Goal: Task Accomplishment & Management: Use online tool/utility

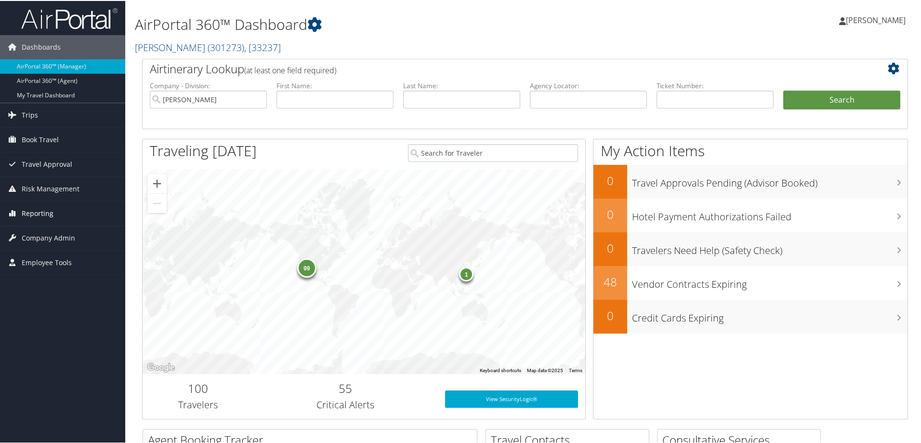
click at [89, 214] on link "Reporting" at bounding box center [62, 212] width 125 height 24
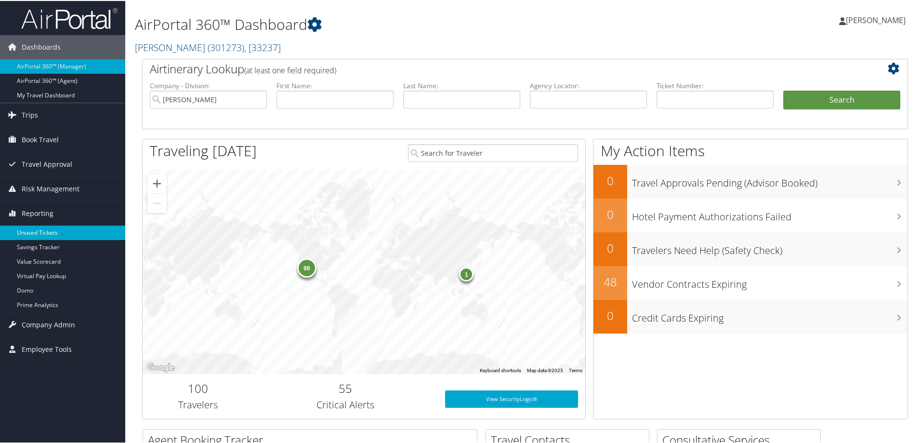
click at [70, 235] on link "Unused Tickets" at bounding box center [62, 231] width 125 height 14
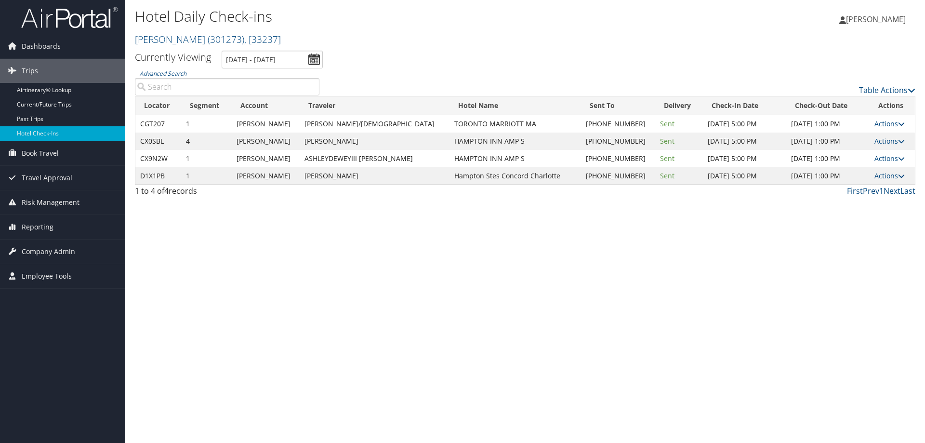
click at [272, 50] on div "Hotel Daily Check-ins [PERSON_NAME] ( 301273 ) , [ 33237 ] [PERSON_NAME] , [332…" at bounding box center [395, 28] width 520 height 46
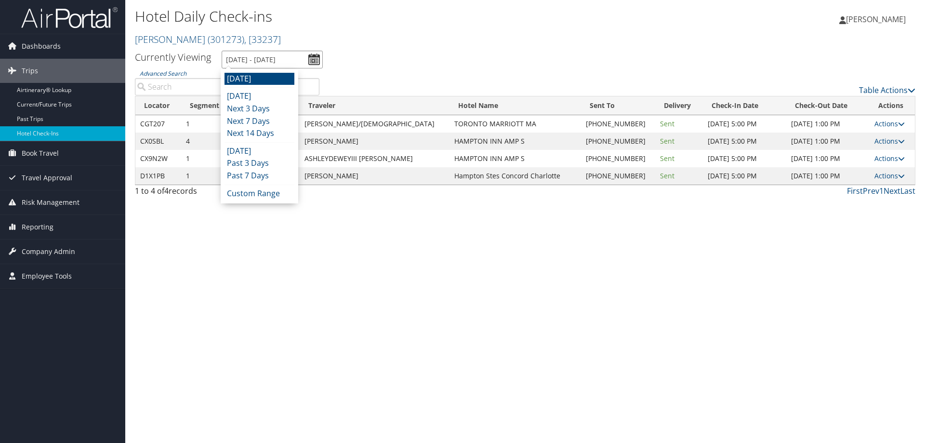
click at [268, 65] on input "[DATE] - [DATE]" at bounding box center [272, 60] width 101 height 18
click at [261, 95] on li "[DATE]" at bounding box center [259, 96] width 70 height 13
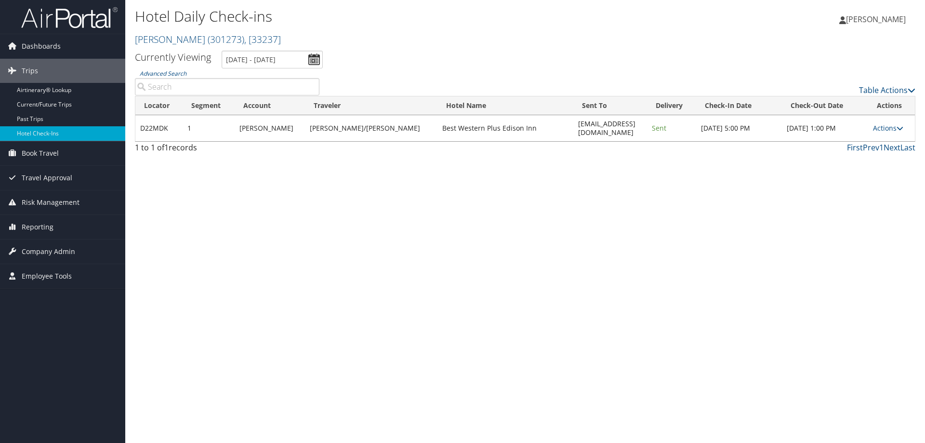
click at [554, 191] on div "Hotel Daily Check-ins [PERSON_NAME] ( 301273 ) , [ 33237 ] [PERSON_NAME] , [332…" at bounding box center [525, 221] width 800 height 443
click at [237, 55] on input "[DATE] - [DATE]" at bounding box center [272, 60] width 101 height 18
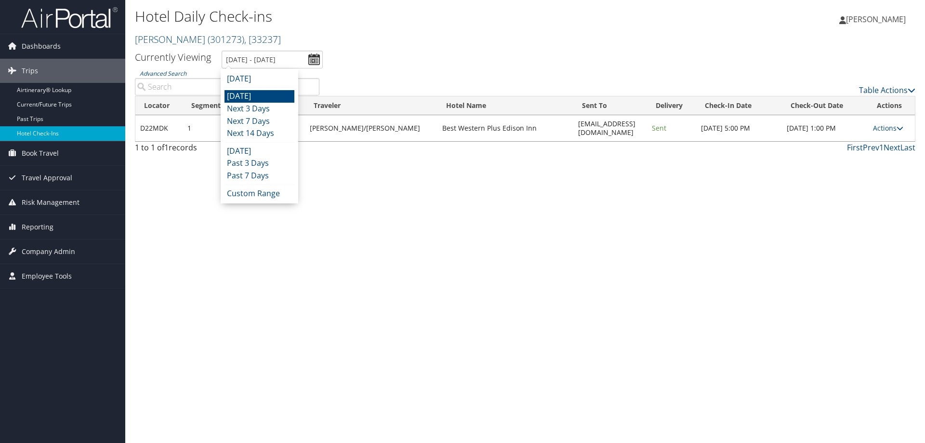
click at [251, 91] on li "[DATE]" at bounding box center [259, 96] width 70 height 13
type input "[DATE] - [DATE]"
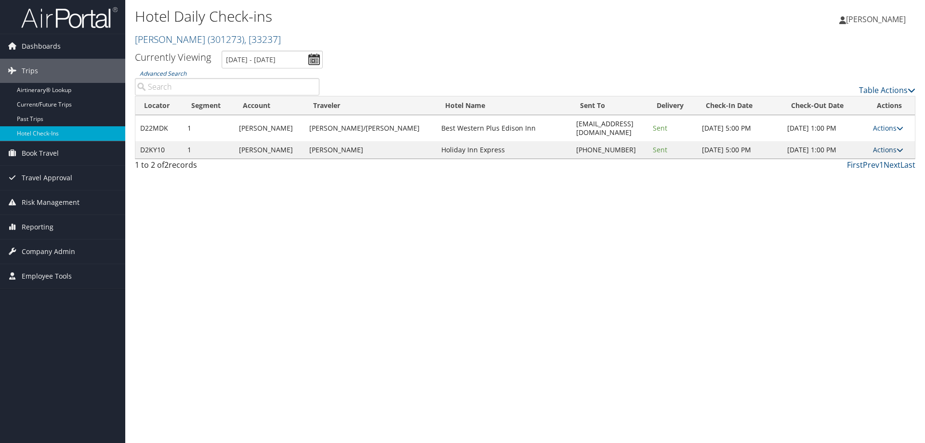
click at [884, 145] on link "Actions" at bounding box center [888, 149] width 30 height 9
click at [854, 157] on link "Resend" at bounding box center [858, 155] width 82 height 16
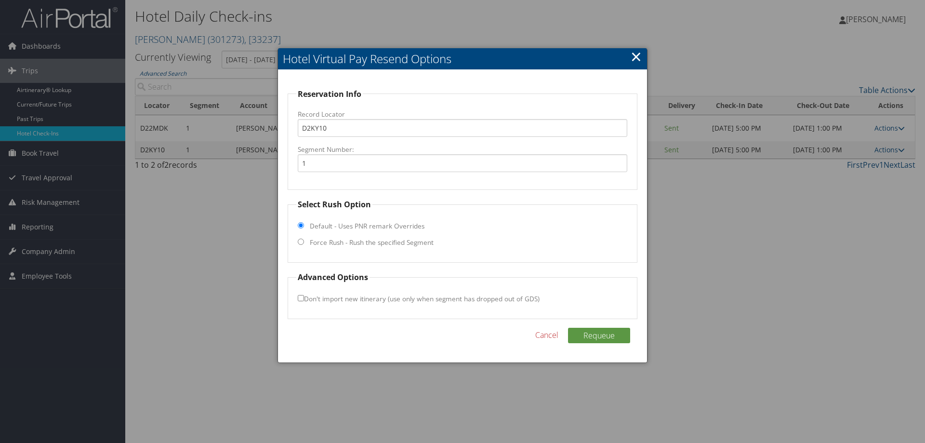
click at [332, 248] on fieldset "Select Rush Option Default - Uses PNR remark Overrides Force Rush - Rush the sp…" at bounding box center [463, 230] width 350 height 64
click at [332, 243] on label "Force Rush - Rush the specified Segment" at bounding box center [372, 242] width 124 height 10
click at [304, 243] on input "Force Rush - Rush the specified Segment" at bounding box center [301, 241] width 6 height 6
radio input "true"
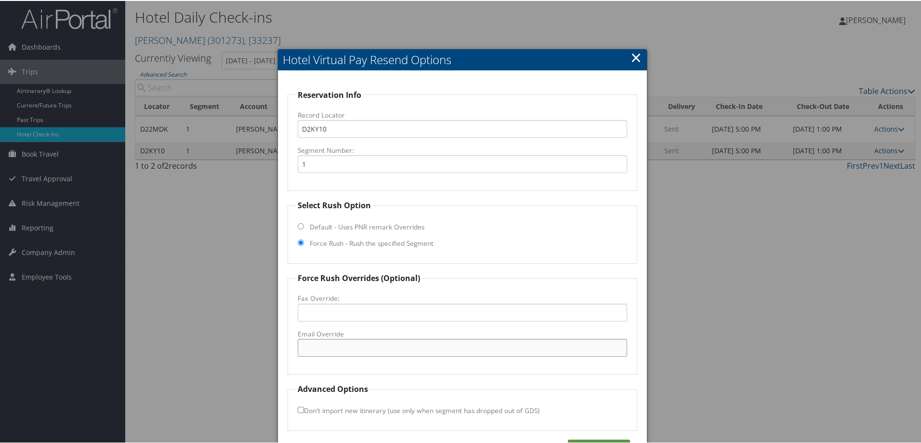
click at [346, 345] on input "Email Override" at bounding box center [462, 347] width 329 height 18
paste input "[EMAIL_ADDRESS][DOMAIN_NAME]"
type input "[EMAIL_ADDRESS][DOMAIN_NAME]"
click at [607, 442] on button "Requeue" at bounding box center [599, 445] width 62 height 15
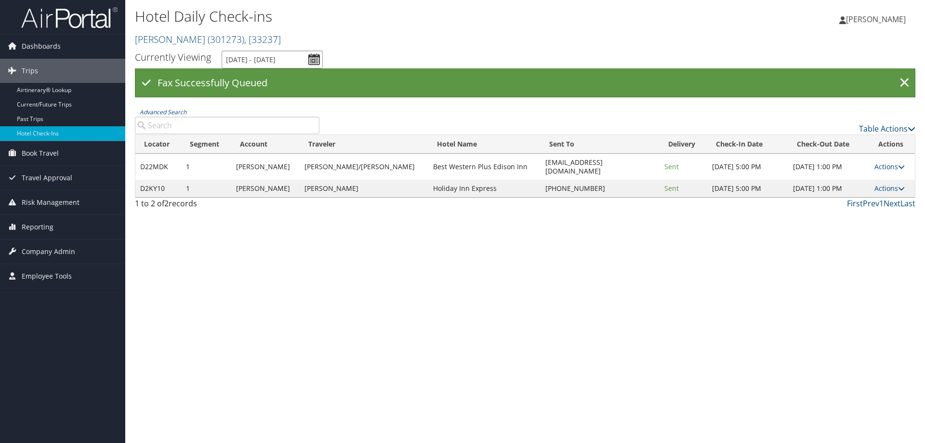
click at [255, 56] on input "[DATE] - [DATE]" at bounding box center [272, 60] width 101 height 18
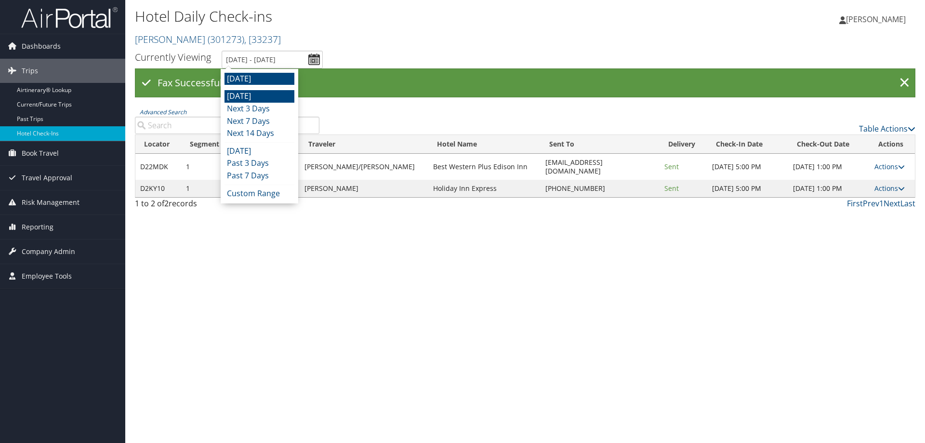
click at [268, 78] on li "[DATE]" at bounding box center [259, 79] width 70 height 13
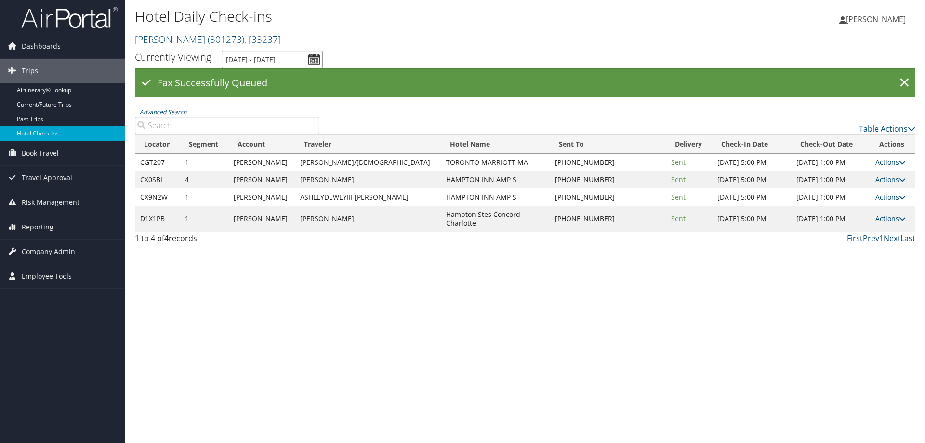
click at [274, 60] on input "[DATE] - [DATE]" at bounding box center [272, 60] width 101 height 18
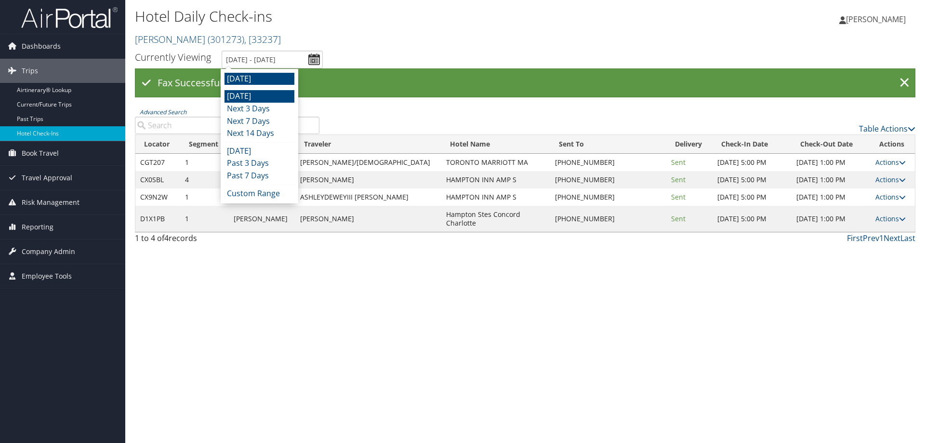
click at [263, 101] on li "[DATE]" at bounding box center [259, 96] width 70 height 13
type input "[DATE] - [DATE]"
